Goal: Navigation & Orientation: Find specific page/section

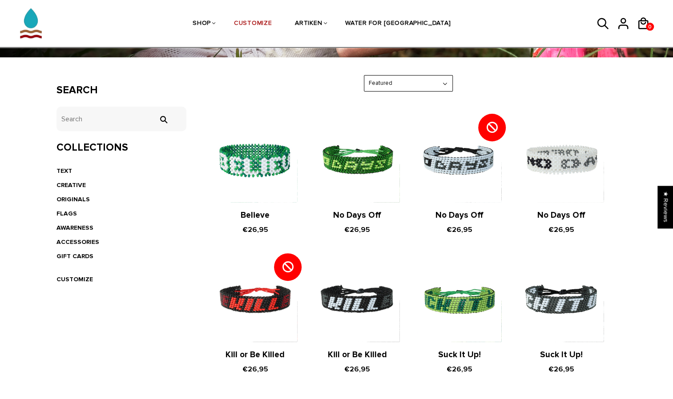
scroll to position [128, 0]
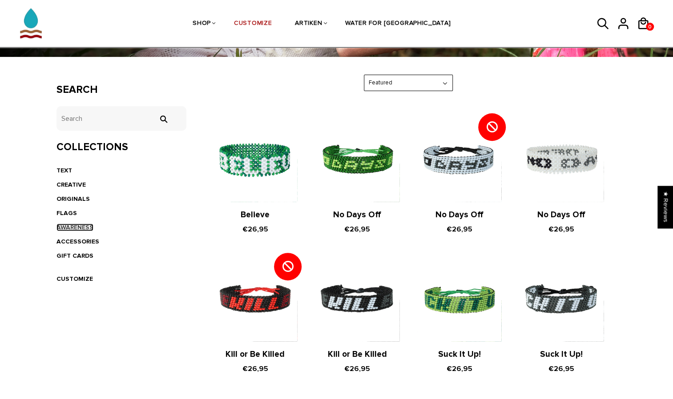
click at [81, 228] on link "AWARENESS" at bounding box center [74, 228] width 37 height 8
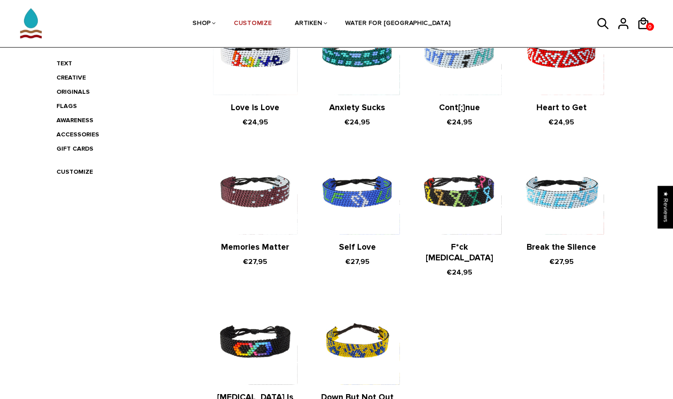
scroll to position [235, 0]
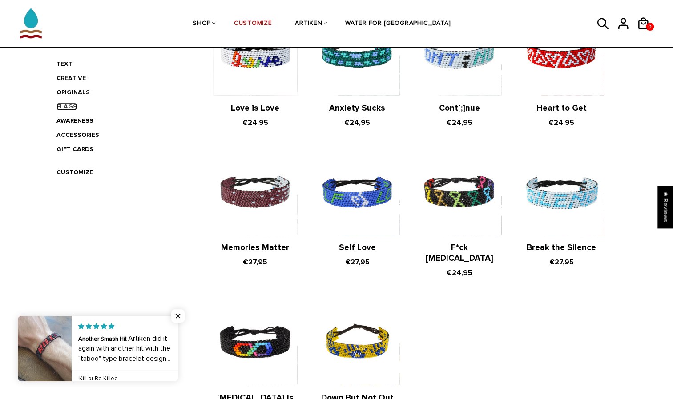
click at [69, 105] on link "FLAGS" at bounding box center [66, 107] width 20 height 8
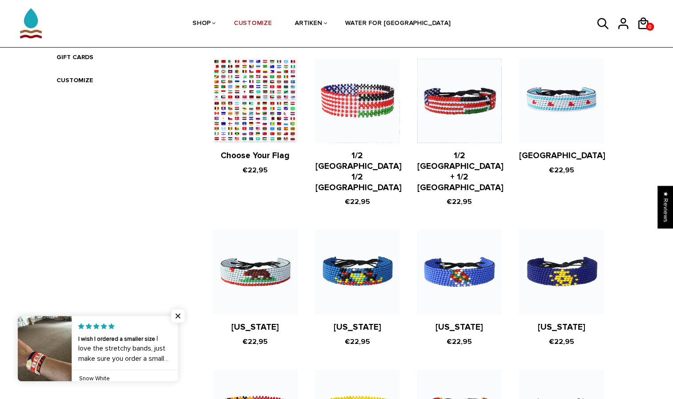
scroll to position [327, 0]
click at [180, 319] on span "Close popup widget" at bounding box center [177, 316] width 13 height 13
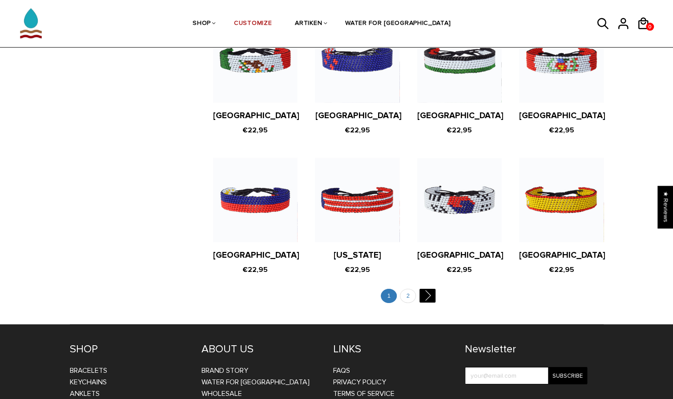
scroll to position [1658, 0]
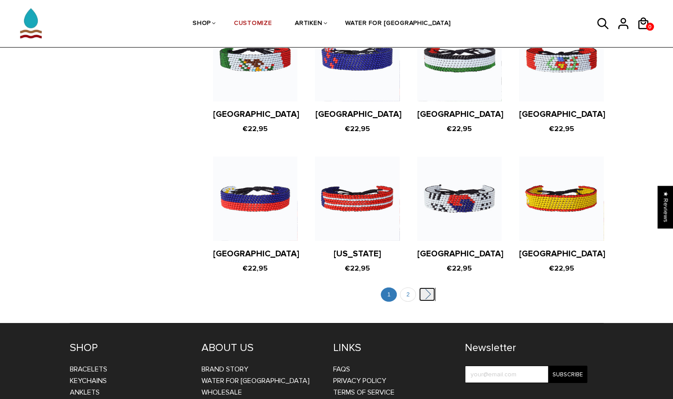
click at [430, 288] on link "" at bounding box center [427, 295] width 16 height 14
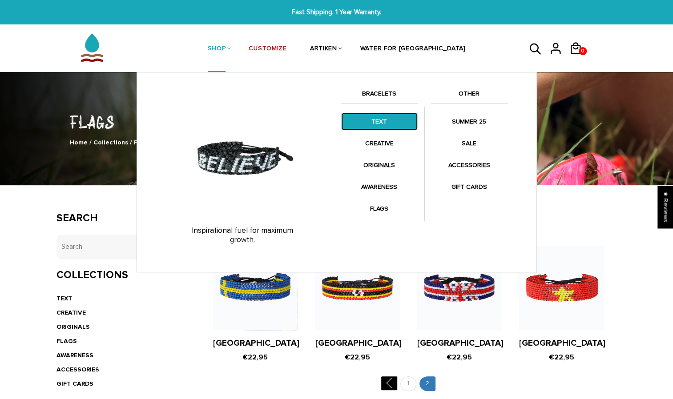
click at [382, 119] on link "TEXT" at bounding box center [379, 121] width 77 height 17
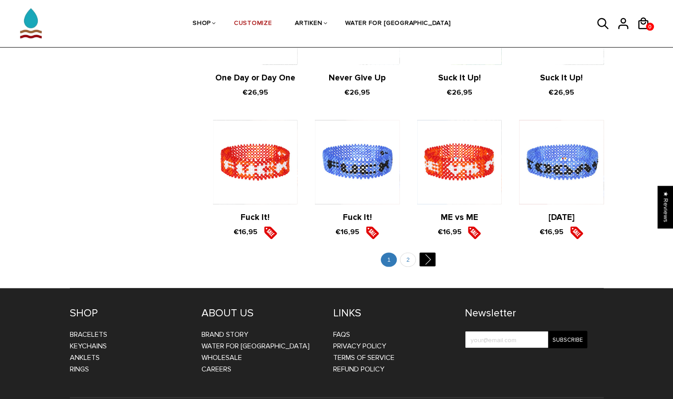
scroll to position [993, 0]
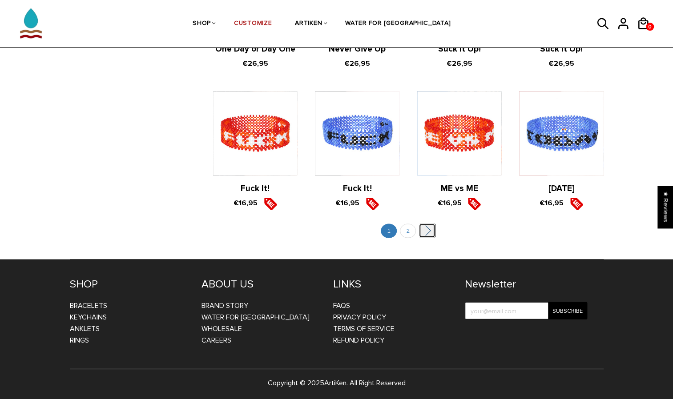
click at [430, 232] on link "" at bounding box center [427, 231] width 16 height 14
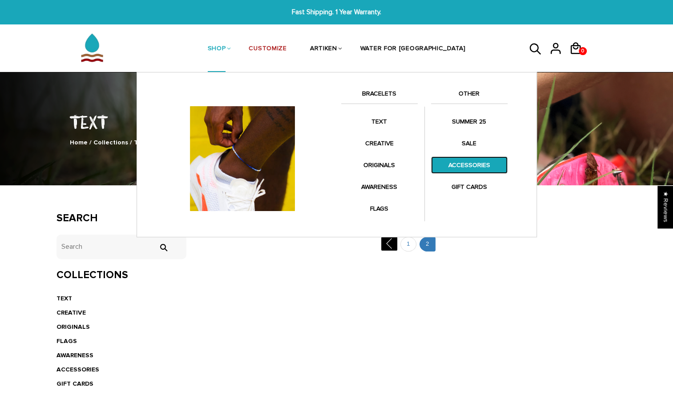
click at [452, 165] on link "ACCESSORIES" at bounding box center [469, 165] width 77 height 17
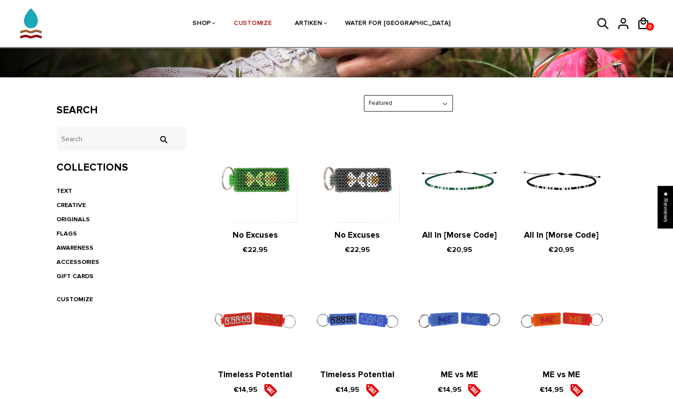
scroll to position [87, 0]
